Goal: Task Accomplishment & Management: Manage account settings

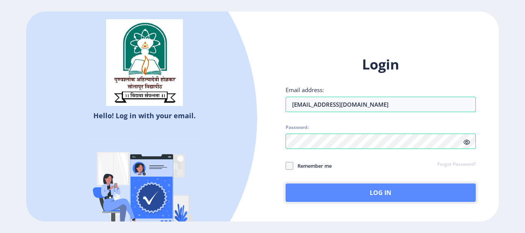
click at [341, 198] on button "Log In" at bounding box center [380, 193] width 190 height 18
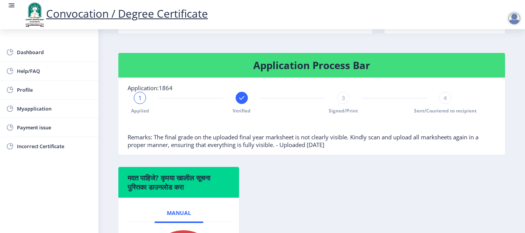
scroll to position [151, 0]
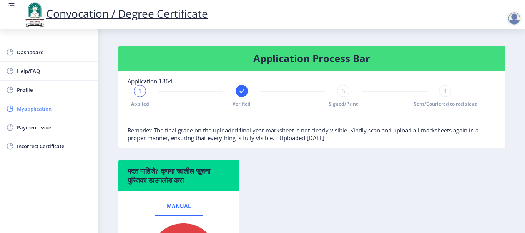
click at [41, 108] on span "Myapplication" at bounding box center [54, 108] width 75 height 9
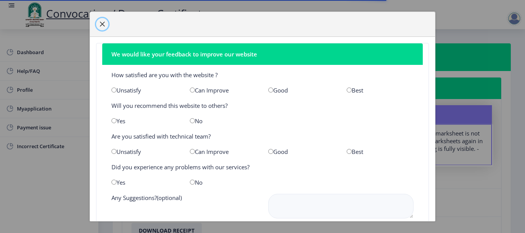
click at [98, 21] on button "button" at bounding box center [102, 24] width 12 height 12
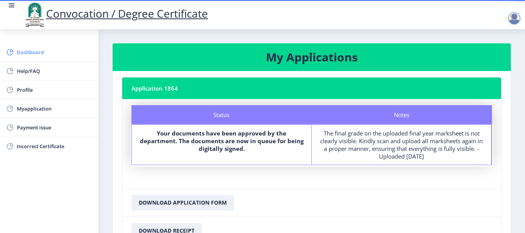
click at [34, 52] on span "Dashboard" at bounding box center [54, 52] width 75 height 9
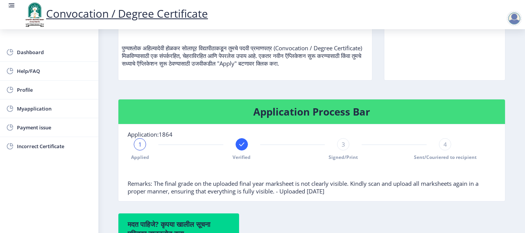
scroll to position [100, 0]
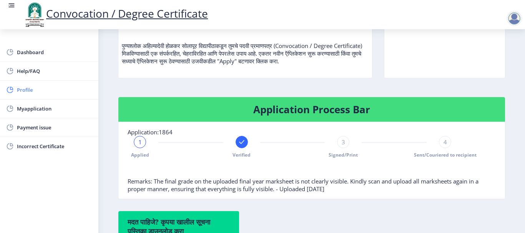
click at [43, 89] on span "Profile" at bounding box center [54, 89] width 75 height 9
select select
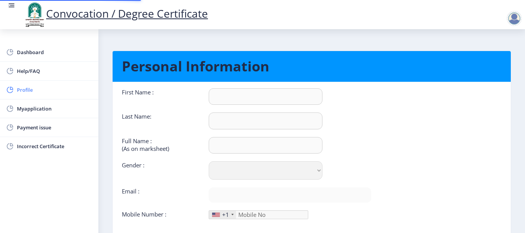
type input "Abhishek"
type input "Patil"
type input "PATIL [PERSON_NAME]"
select select "[DEMOGRAPHIC_DATA]"
type input "[EMAIL_ADDRESS][DOMAIN_NAME]"
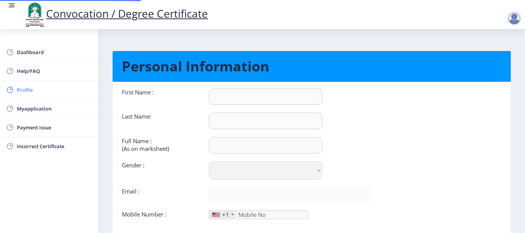
type input "9970754272"
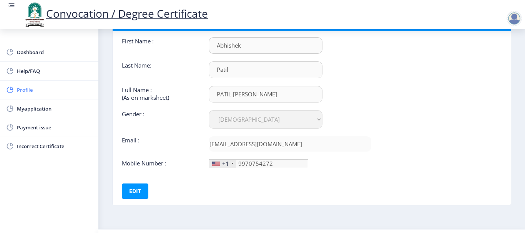
scroll to position [51, 0]
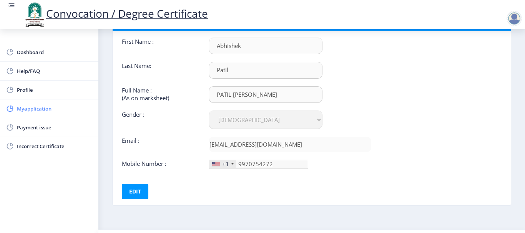
click at [38, 109] on span "Myapplication" at bounding box center [54, 108] width 75 height 9
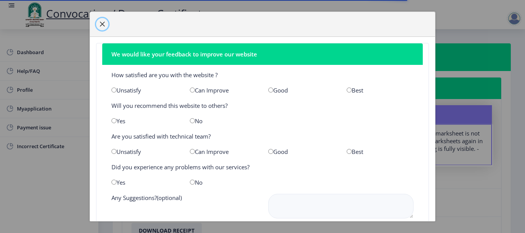
click at [101, 22] on span "button" at bounding box center [102, 24] width 6 height 6
